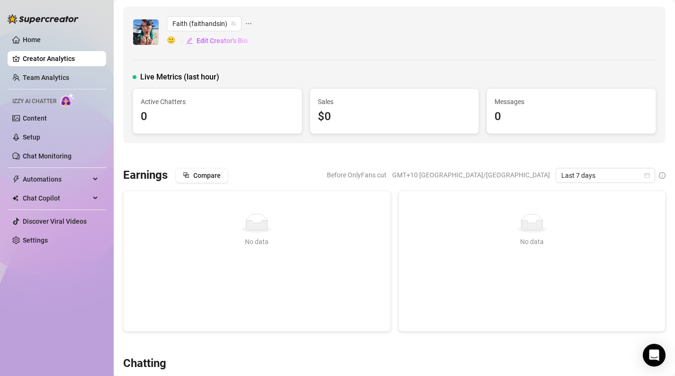
click at [40, 56] on link "Creator Analytics" at bounding box center [61, 58] width 76 height 15
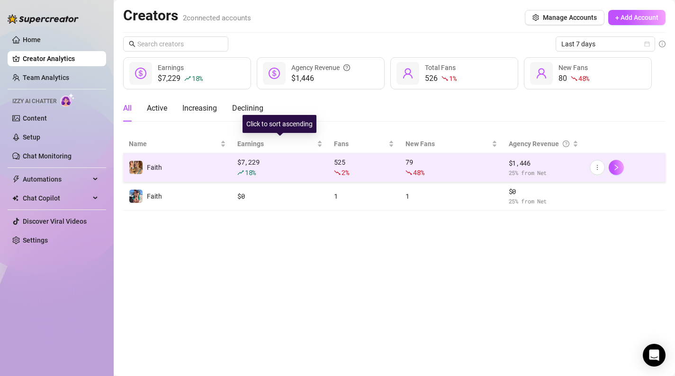
click at [281, 161] on div "$ 7,229 18 %" at bounding box center [279, 167] width 85 height 21
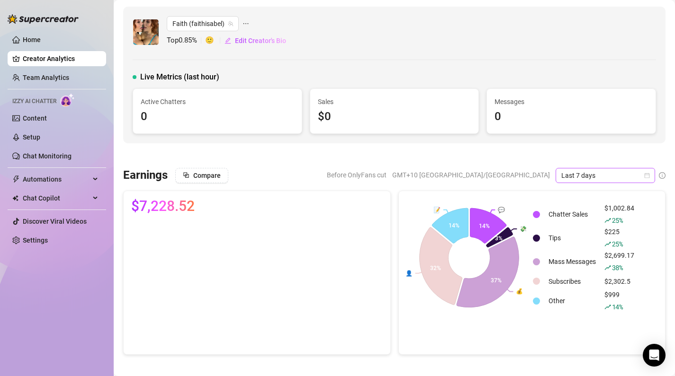
click at [649, 173] on icon "calendar" at bounding box center [646, 175] width 5 height 5
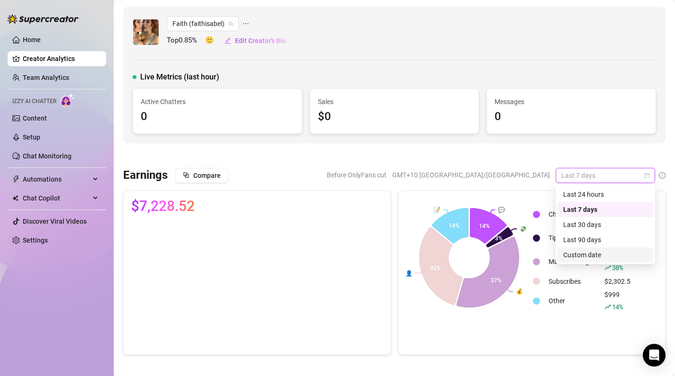
click at [599, 253] on div "Custom date" at bounding box center [605, 255] width 84 height 10
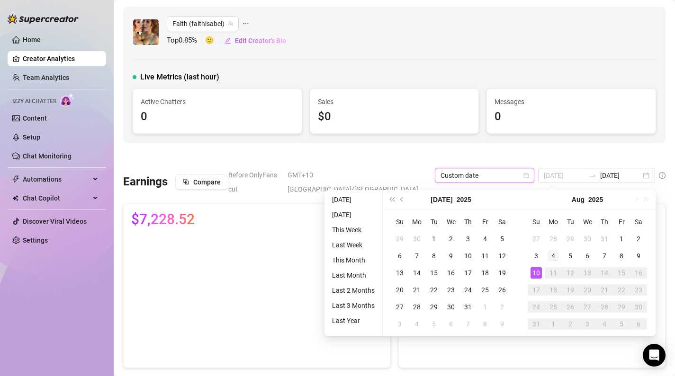
type input "[DATE]"
click at [549, 254] on div "4" at bounding box center [552, 255] width 11 height 11
click at [535, 273] on div "10" at bounding box center [535, 272] width 11 height 11
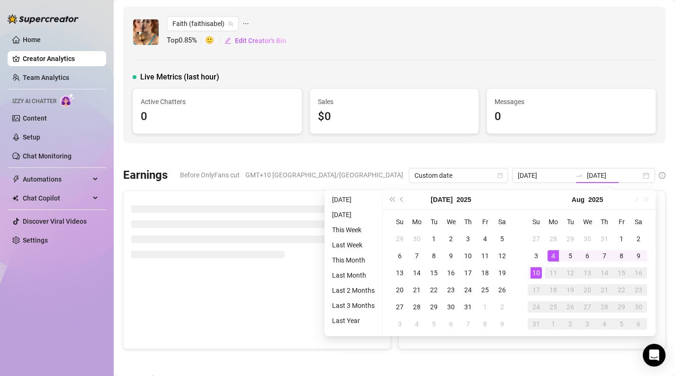
type input "[DATE]"
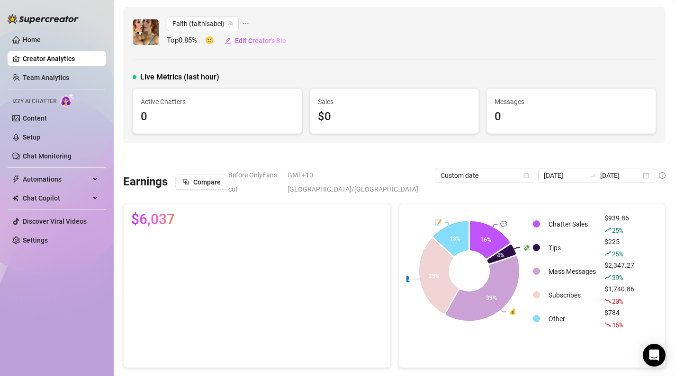
click at [533, 176] on div "Custom date [DATE] [DATE]" at bounding box center [550, 175] width 231 height 15
click at [523, 174] on icon "calendar" at bounding box center [526, 176] width 6 height 6
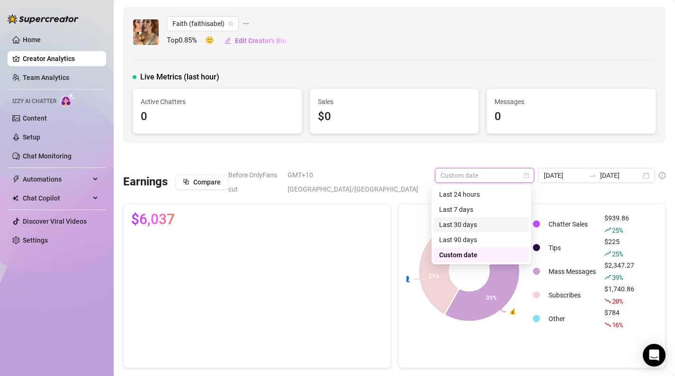
click at [490, 228] on div "Last 30 days" at bounding box center [481, 225] width 84 height 10
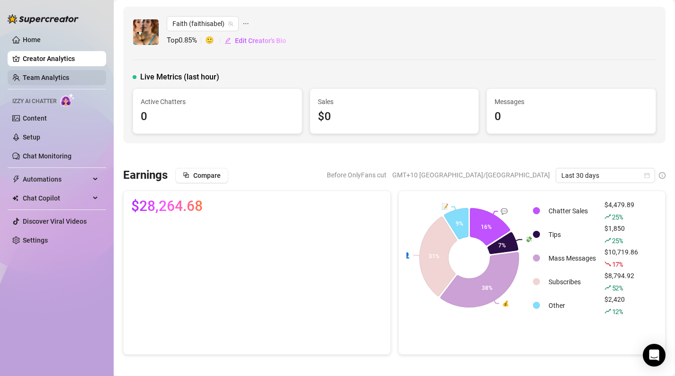
click at [48, 81] on link "Team Analytics" at bounding box center [46, 78] width 46 height 8
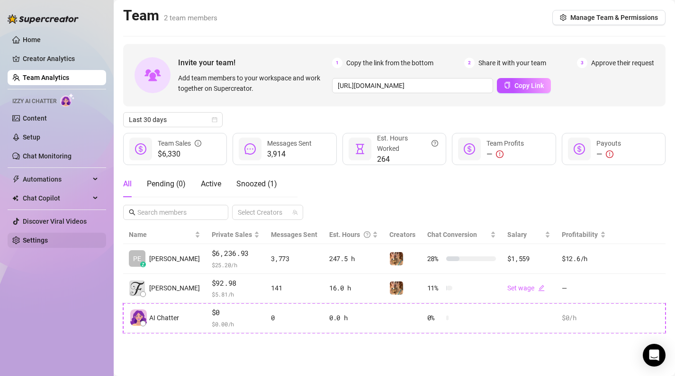
click at [48, 239] on link "Settings" at bounding box center [35, 241] width 25 height 8
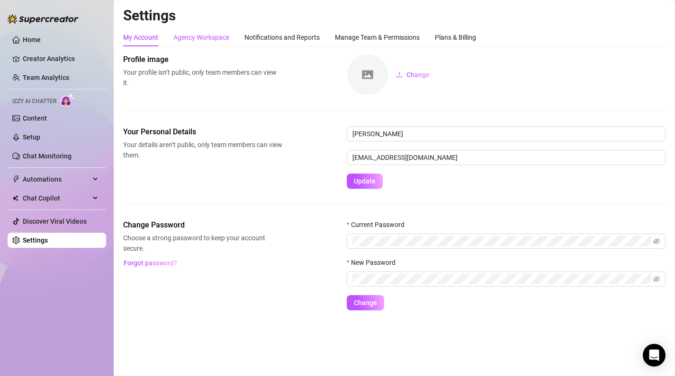
click at [206, 36] on div "Agency Workspace" at bounding box center [201, 37] width 56 height 10
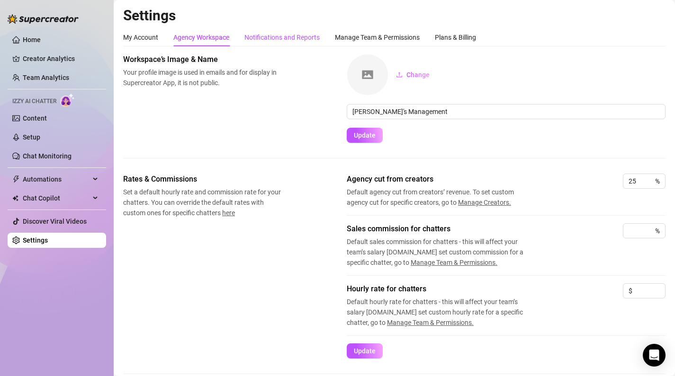
click at [270, 39] on div "Notifications and Reports" at bounding box center [281, 37] width 75 height 10
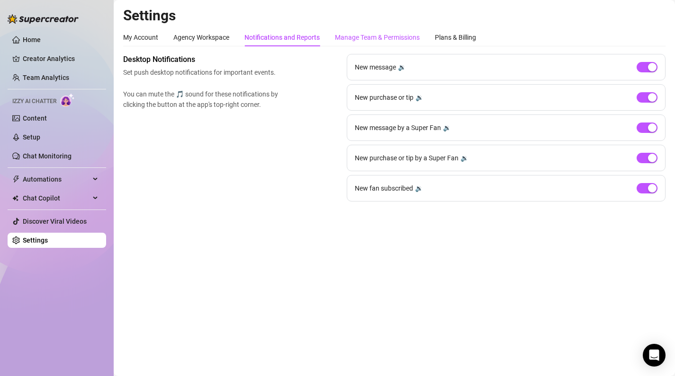
click at [350, 39] on div "Manage Team & Permissions" at bounding box center [377, 37] width 85 height 10
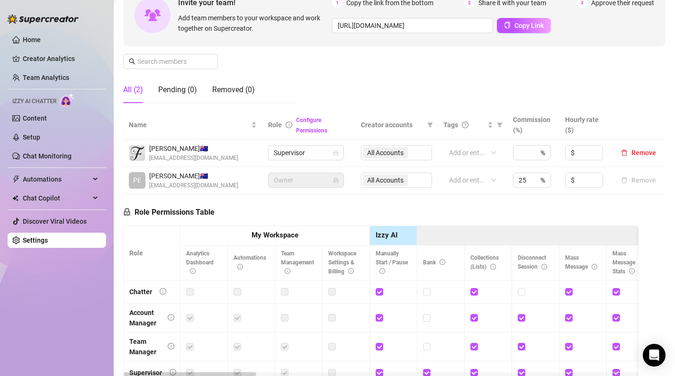
scroll to position [103, 0]
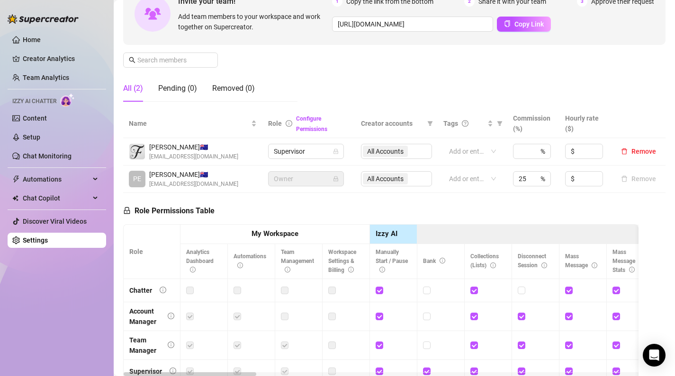
click at [395, 181] on div "All Accounts" at bounding box center [396, 178] width 71 height 15
click at [419, 181] on div "All Accounts" at bounding box center [396, 178] width 71 height 15
click at [385, 152] on div "All Accounts" at bounding box center [396, 151] width 71 height 15
click at [411, 152] on div "All Accounts" at bounding box center [396, 151] width 71 height 15
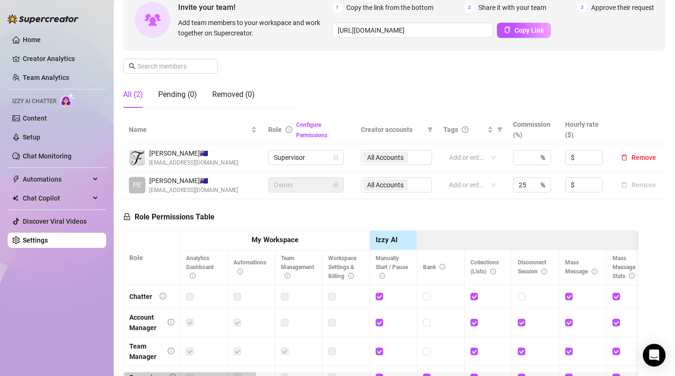
scroll to position [54, 0]
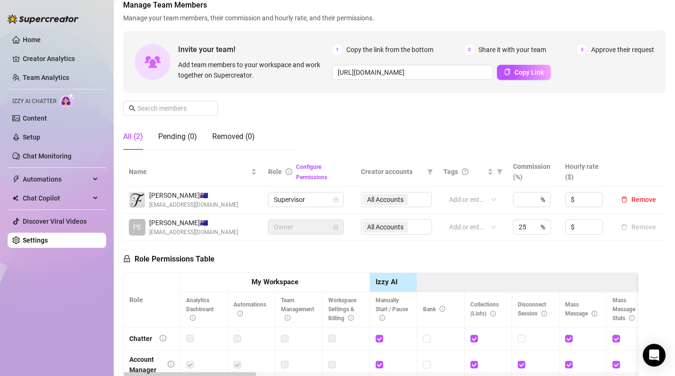
click at [396, 199] on div "All Accounts" at bounding box center [396, 199] width 71 height 15
click at [431, 170] on icon "filter" at bounding box center [429, 171] width 5 height 5
click at [427, 186] on div "No data No filters" at bounding box center [406, 201] width 57 height 41
click at [319, 142] on div "Manage Team Members Manage your team members, their commission and hourly rate,…" at bounding box center [394, 79] width 542 height 158
click at [320, 199] on span "Supervisor" at bounding box center [306, 200] width 64 height 14
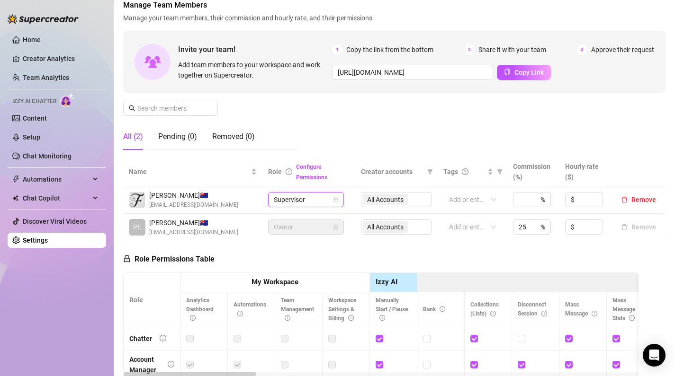
click at [361, 170] on span "Creator accounts" at bounding box center [392, 172] width 62 height 10
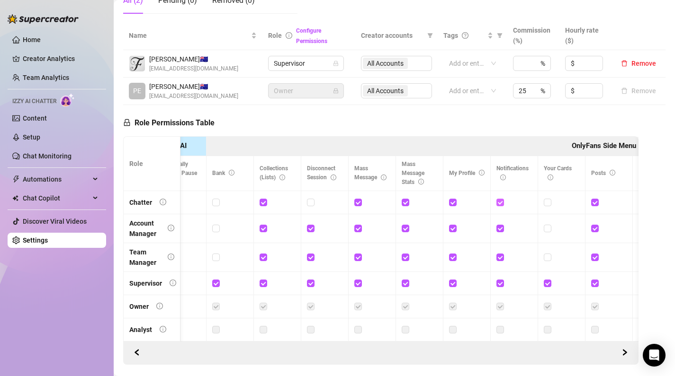
scroll to position [0, 246]
